Goal: Task Accomplishment & Management: Manage account settings

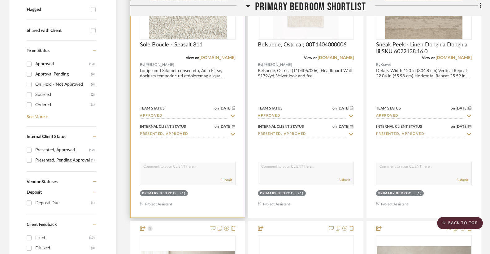
scroll to position [240, 0]
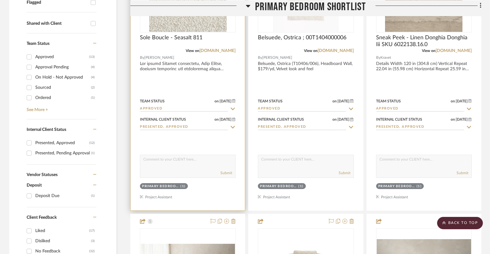
click at [231, 108] on icon at bounding box center [233, 109] width 4 height 2
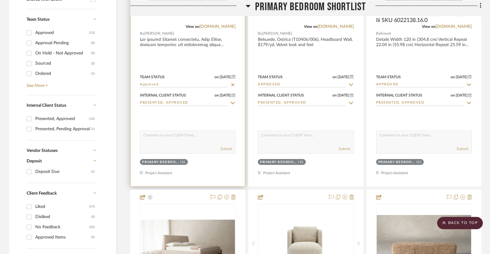
scroll to position [264, 0]
click at [205, 82] on input "Approved" at bounding box center [184, 85] width 88 height 6
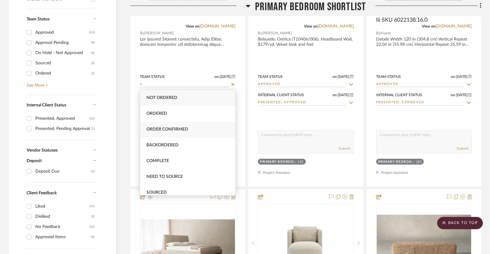
type input "o"
click at [173, 129] on span "Order Confirmed" at bounding box center [167, 129] width 42 height 4
type input "[DATE]"
type input "Order Confirmed"
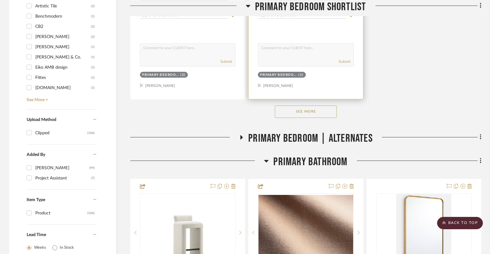
scroll to position [901, 0]
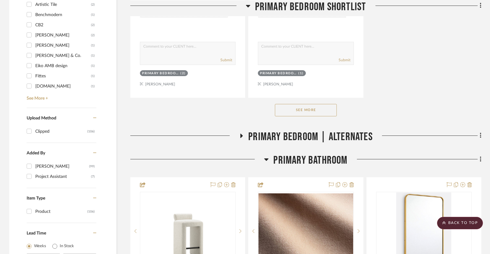
click at [302, 111] on button "See More" at bounding box center [306, 110] width 62 height 12
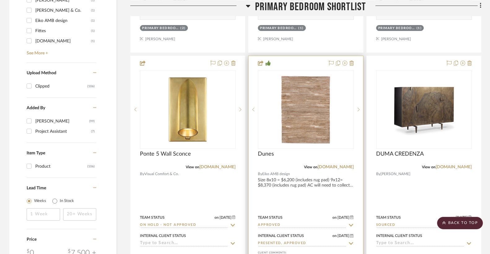
scroll to position [974, 0]
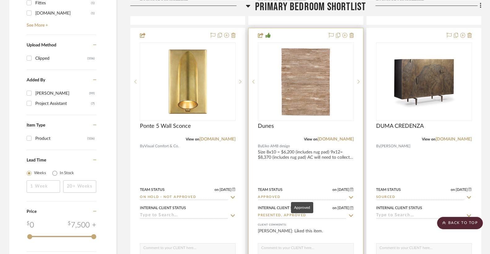
click at [275, 195] on input "Approved" at bounding box center [302, 198] width 88 height 6
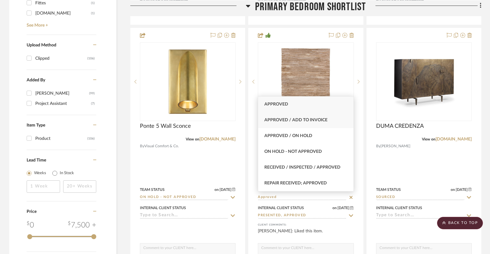
click at [272, 122] on span "Approved / Add to Invoice" at bounding box center [295, 120] width 63 height 4
type input "[DATE]"
type input "Approved / Add to Invoice"
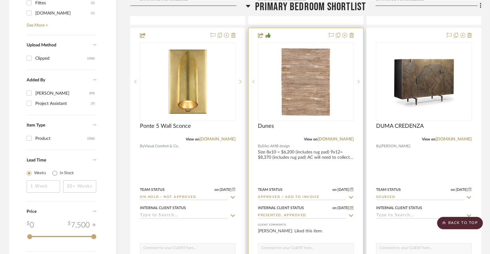
click at [275, 153] on div at bounding box center [305, 163] width 114 height 271
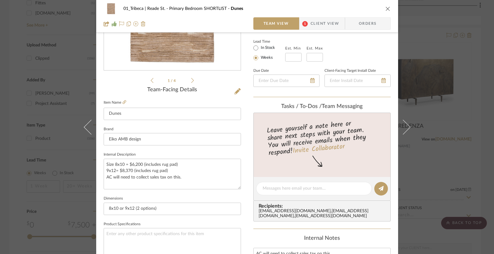
scroll to position [109, 0]
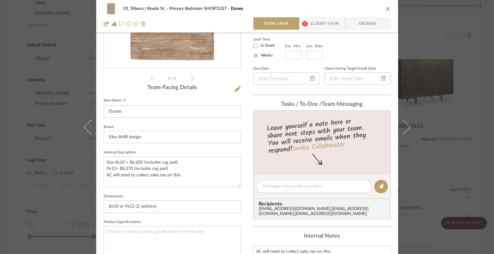
click at [282, 189] on textarea at bounding box center [314, 186] width 103 height 6
type textarea "8x10 approved"
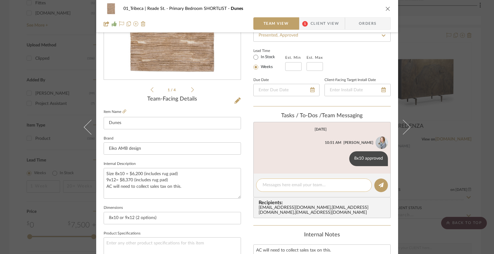
scroll to position [98, 0]
click at [175, 176] on textarea "Size 8x10 = $6,200 (includes rug pad) 9x12= $8,370 (includes rug pad) AC will n…" at bounding box center [172, 182] width 137 height 31
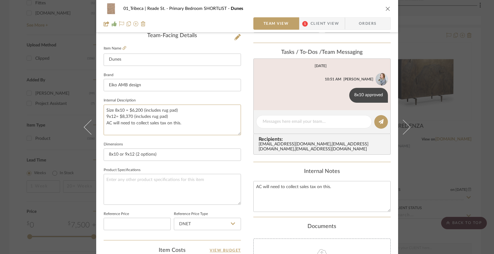
scroll to position [191, 0]
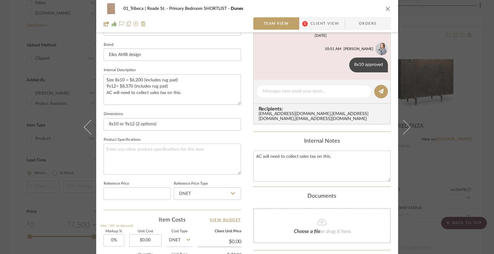
click at [327, 22] on span "Client View" at bounding box center [324, 23] width 28 height 12
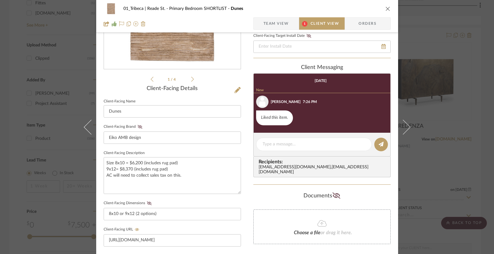
scroll to position [98, 0]
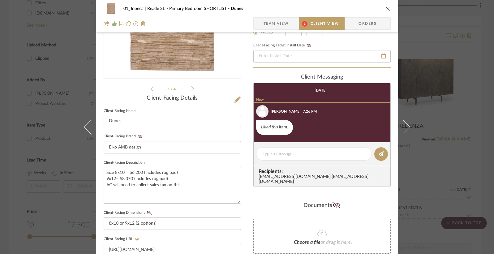
click at [385, 7] on button "close" at bounding box center [388, 9] width 6 height 6
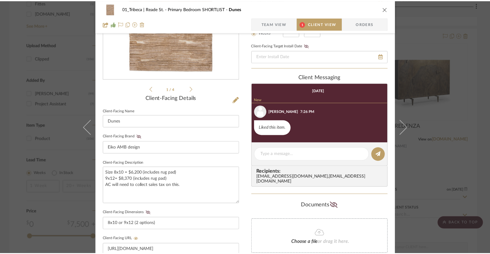
scroll to position [974, 0]
